Goal: Navigation & Orientation: Find specific page/section

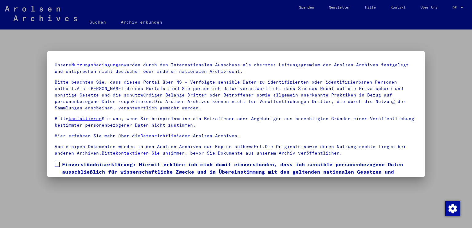
scroll to position [53, 0]
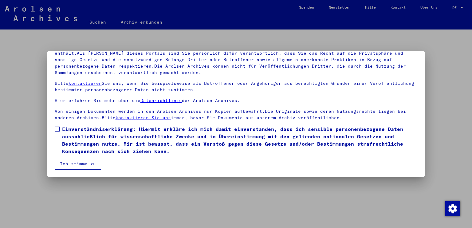
click at [58, 125] on mat-dialog-content "Unsere Nutzungsbedingungen wurden durch den Internationalen Ausschuss als obers…" at bounding box center [236, 96] width 378 height 148
click at [58, 127] on span at bounding box center [57, 129] width 5 height 5
click at [73, 164] on button "Ich stimme zu" at bounding box center [78, 164] width 46 height 12
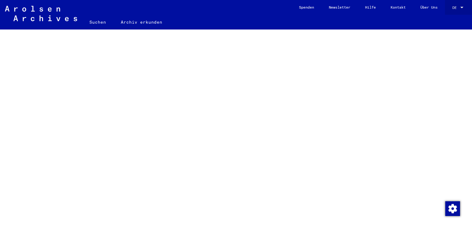
click at [453, 7] on span "DE" at bounding box center [456, 8] width 7 height 4
click at [452, 10] on span "English" at bounding box center [446, 11] width 15 height 5
click at [453, 10] on div "DE DE" at bounding box center [459, 6] width 12 height 10
click at [451, 10] on span "English" at bounding box center [446, 11] width 15 height 5
